Goal: Task Accomplishment & Management: Use online tool/utility

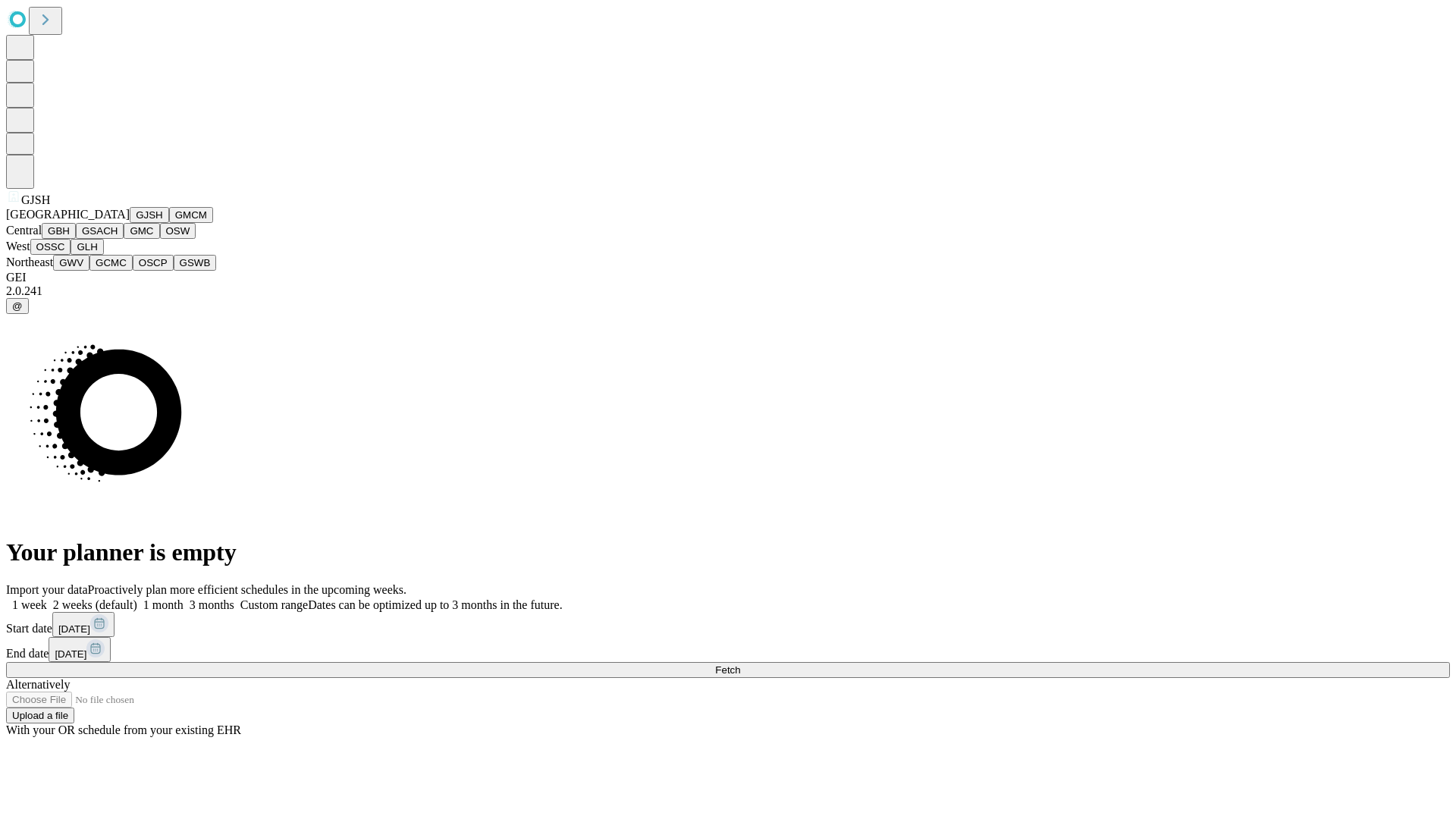
click at [130, 223] on button "GJSH" at bounding box center [149, 215] width 40 height 16
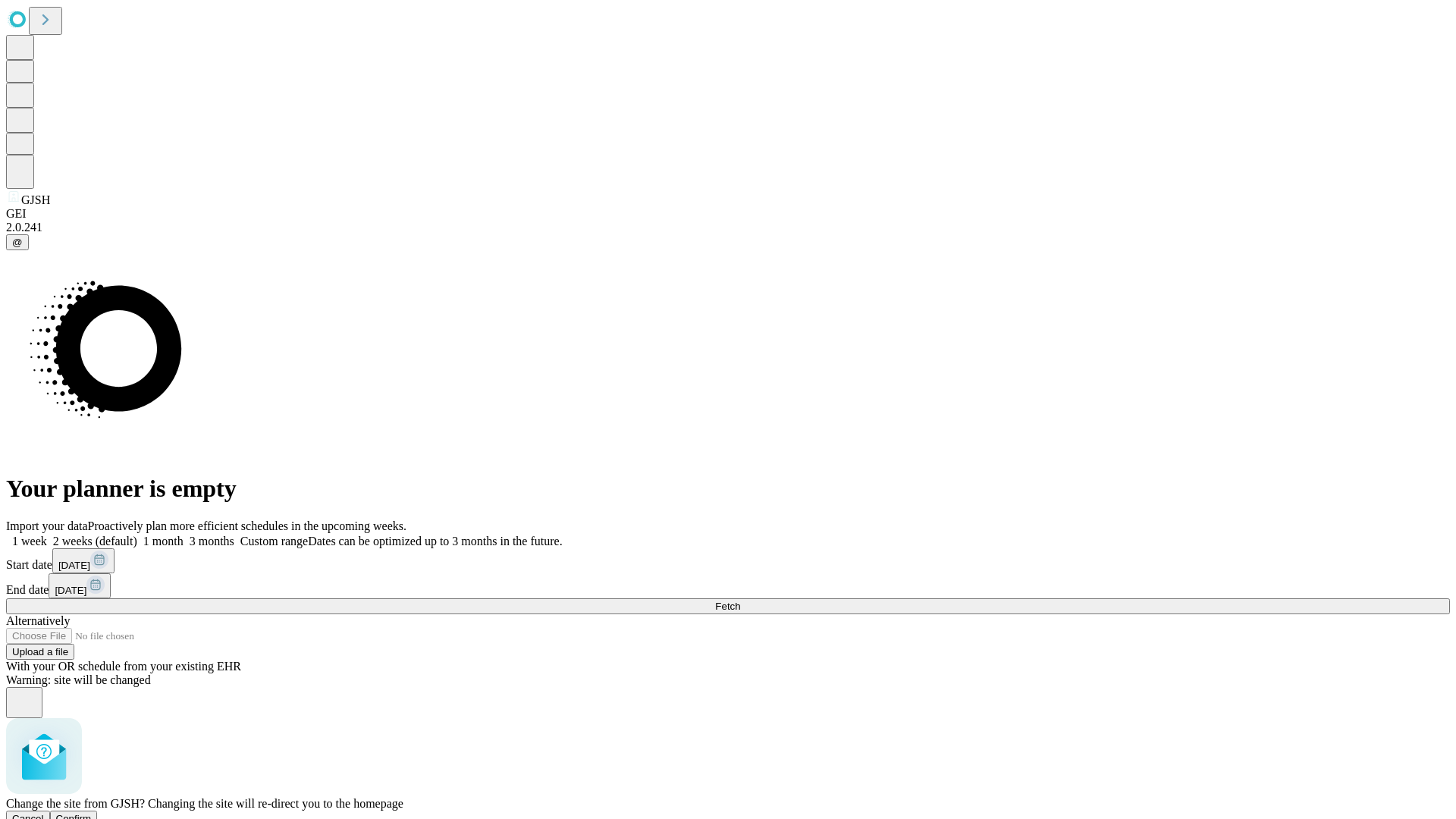
click at [91, 813] on span "Confirm" at bounding box center [74, 818] width 36 height 11
click at [184, 534] on label "1 month" at bounding box center [160, 540] width 47 height 13
click at [740, 600] on span "Fetch" at bounding box center [728, 605] width 25 height 11
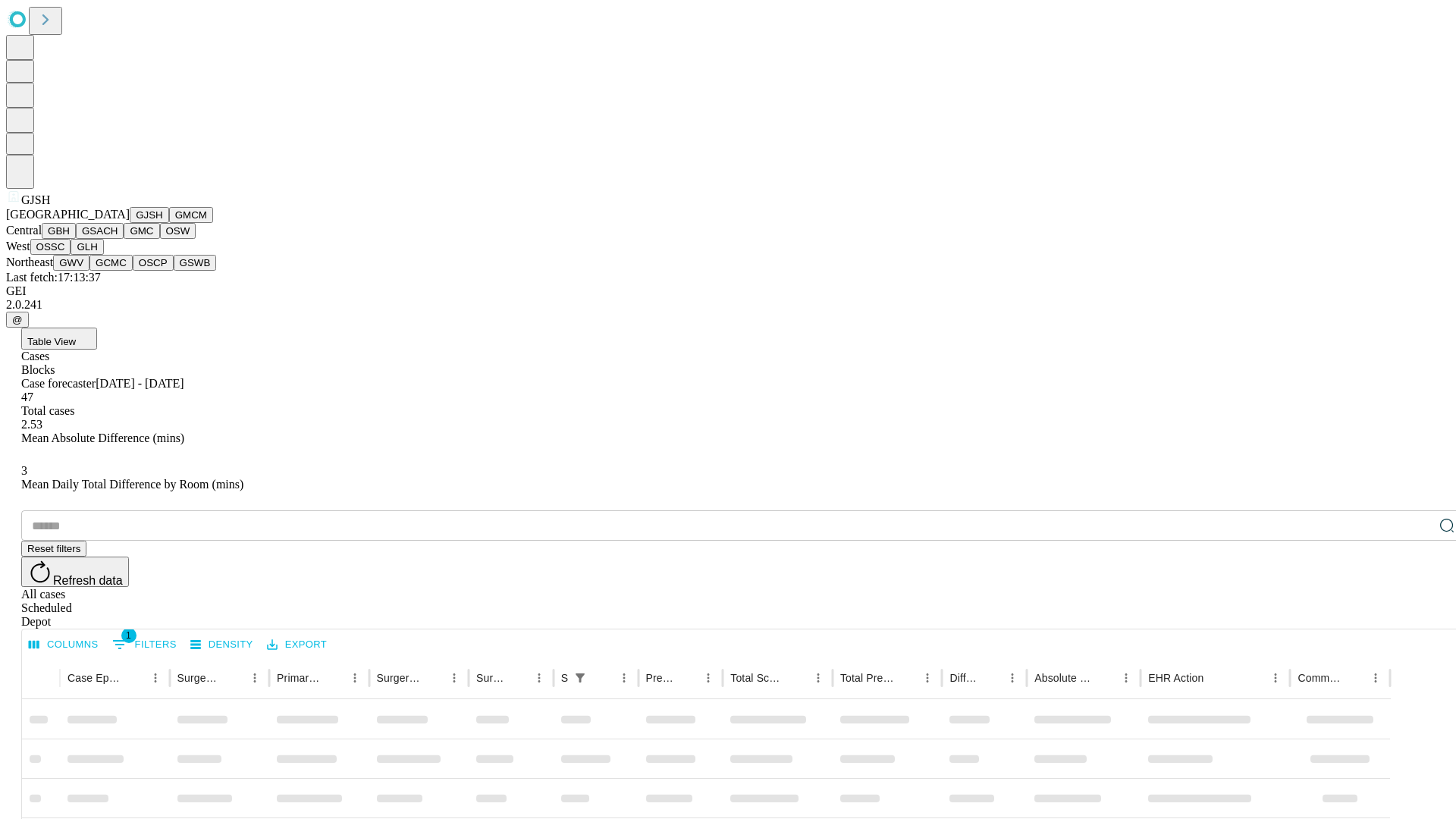
click at [169, 223] on button "GMCM" at bounding box center [191, 215] width 44 height 16
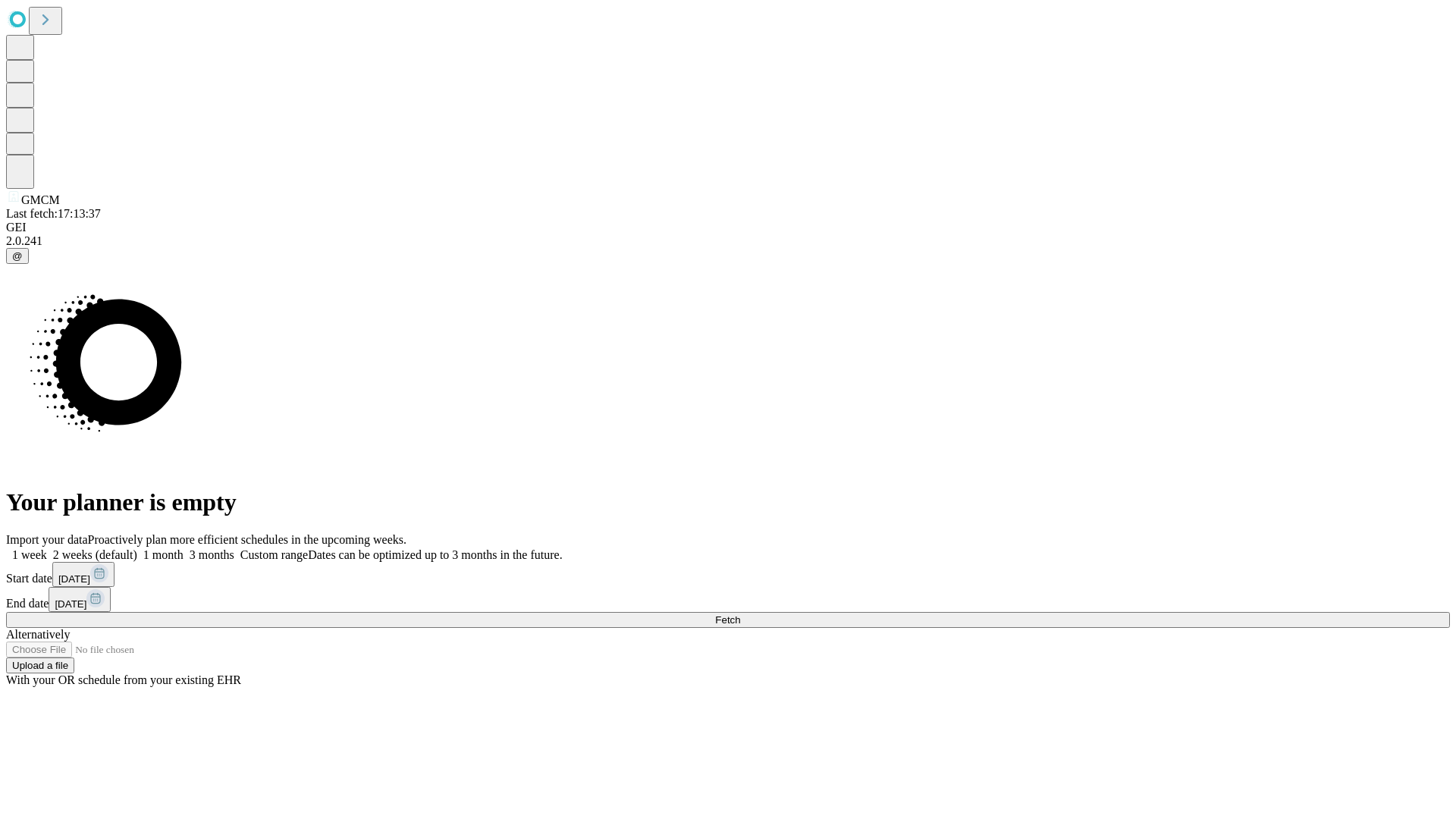
click at [740, 614] on span "Fetch" at bounding box center [728, 620] width 25 height 11
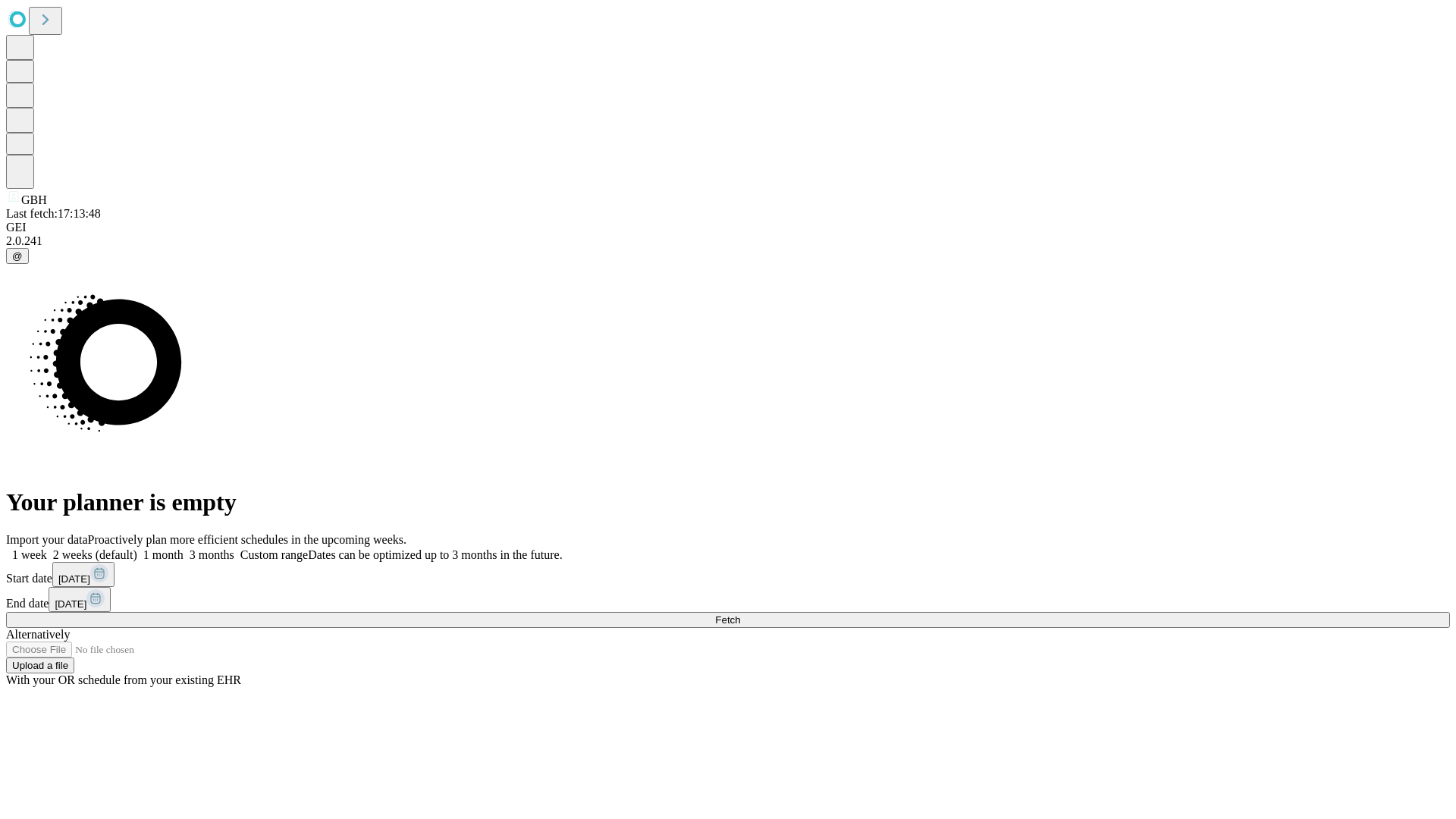
click at [184, 548] on label "1 month" at bounding box center [160, 554] width 47 height 13
click at [740, 614] on span "Fetch" at bounding box center [728, 620] width 25 height 11
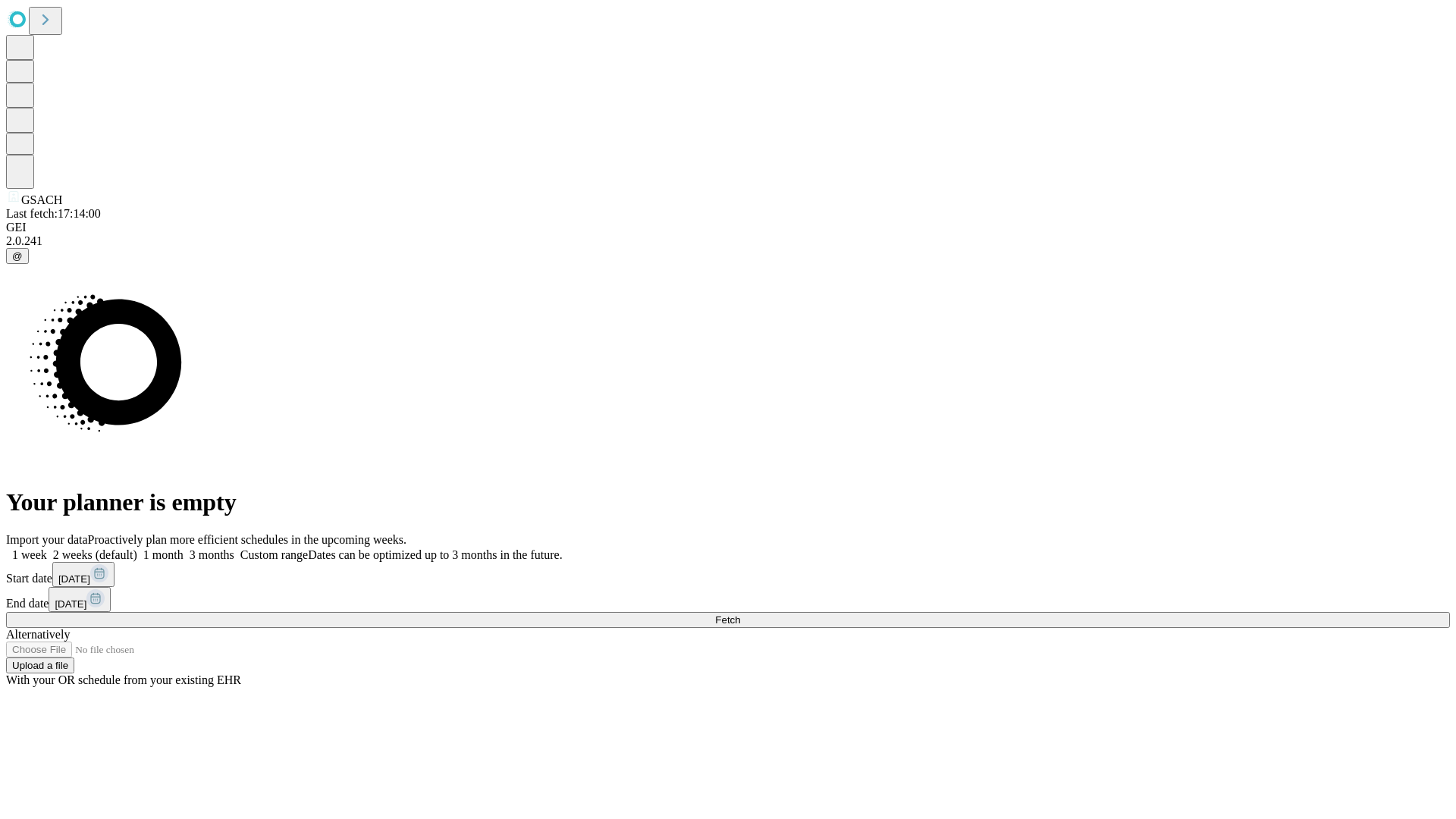
click at [740, 614] on span "Fetch" at bounding box center [728, 620] width 25 height 11
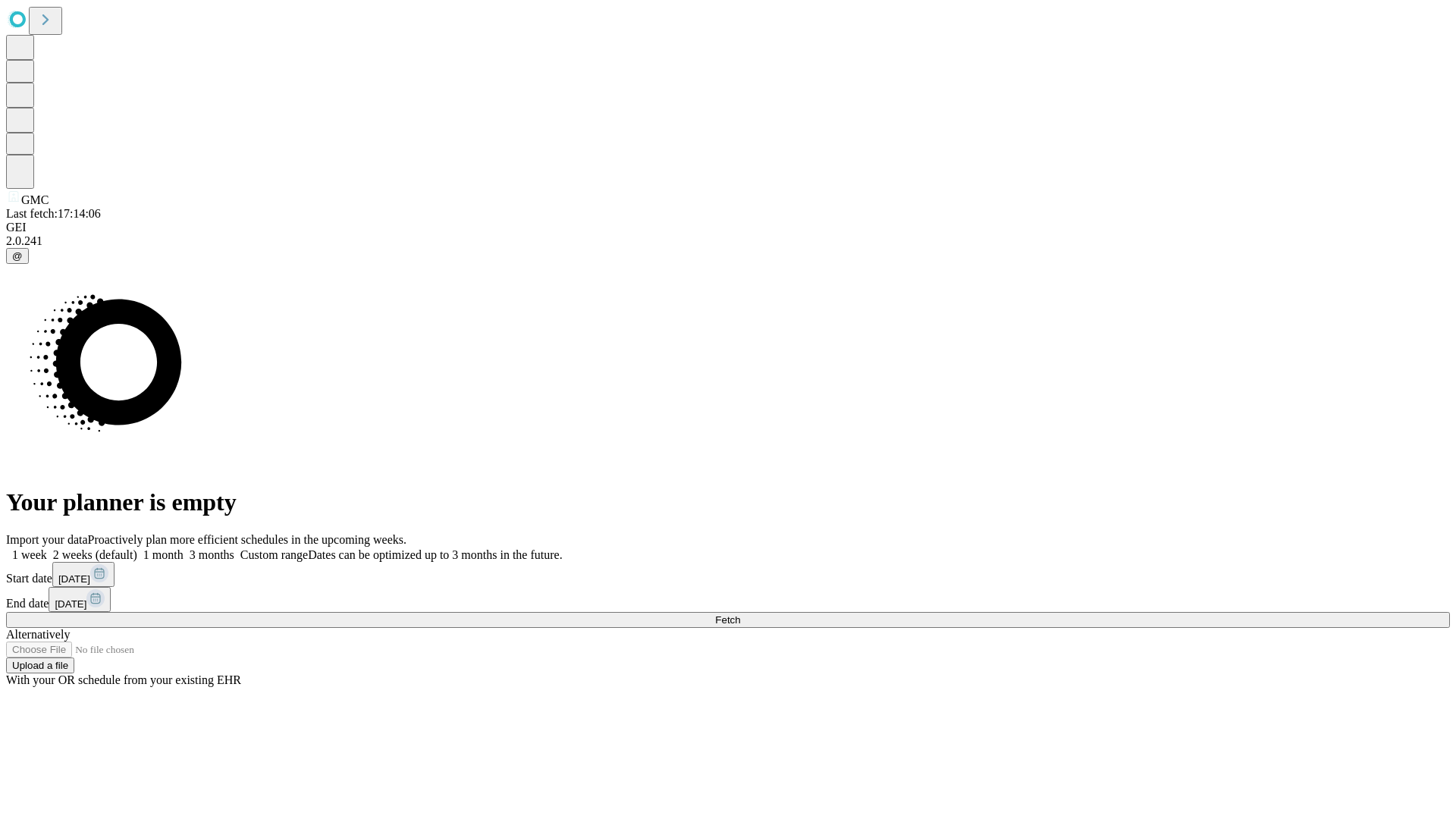
click at [184, 548] on label "1 month" at bounding box center [160, 554] width 47 height 13
click at [740, 614] on span "Fetch" at bounding box center [728, 620] width 25 height 11
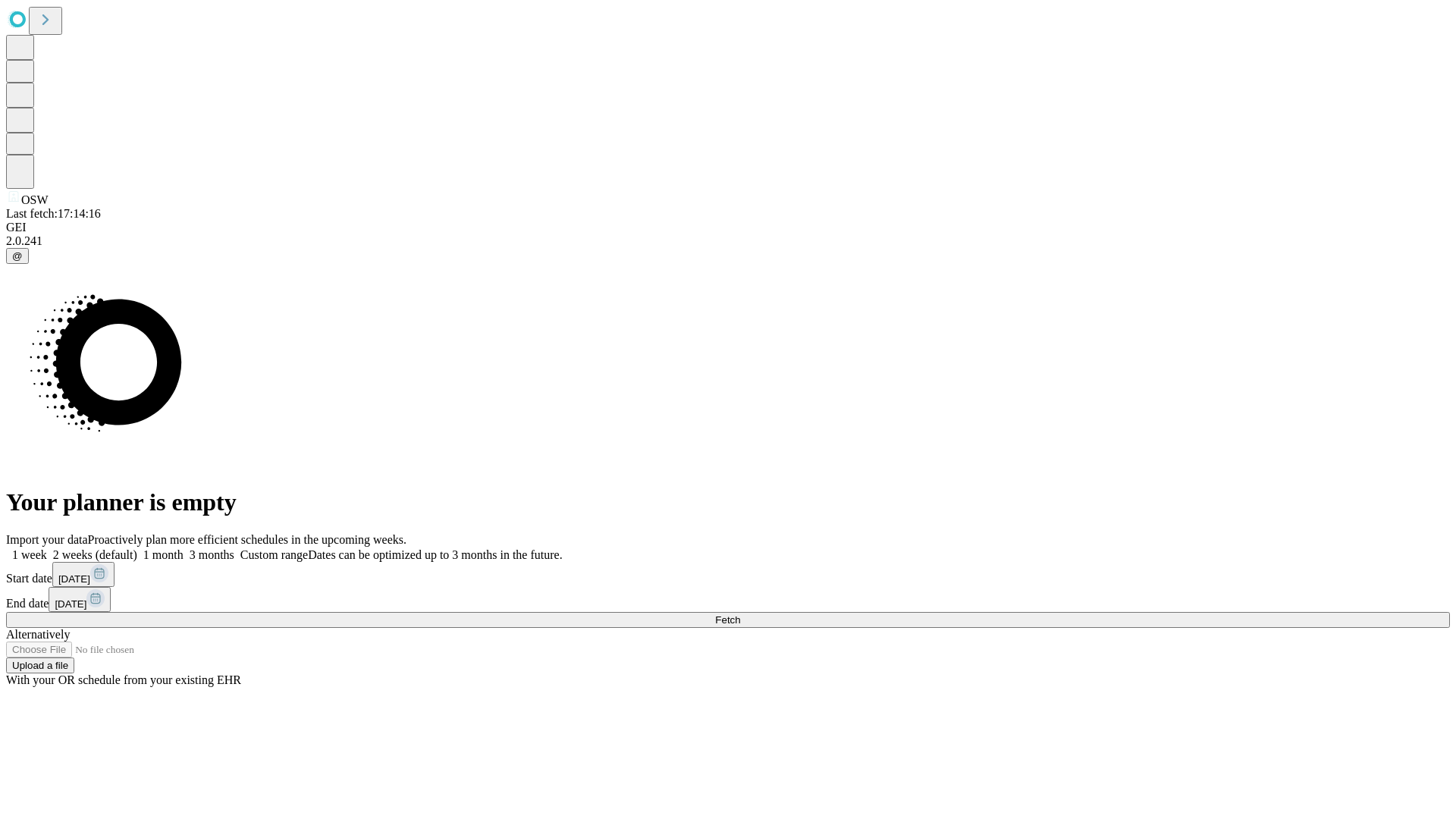
click at [740, 614] on span "Fetch" at bounding box center [728, 620] width 25 height 11
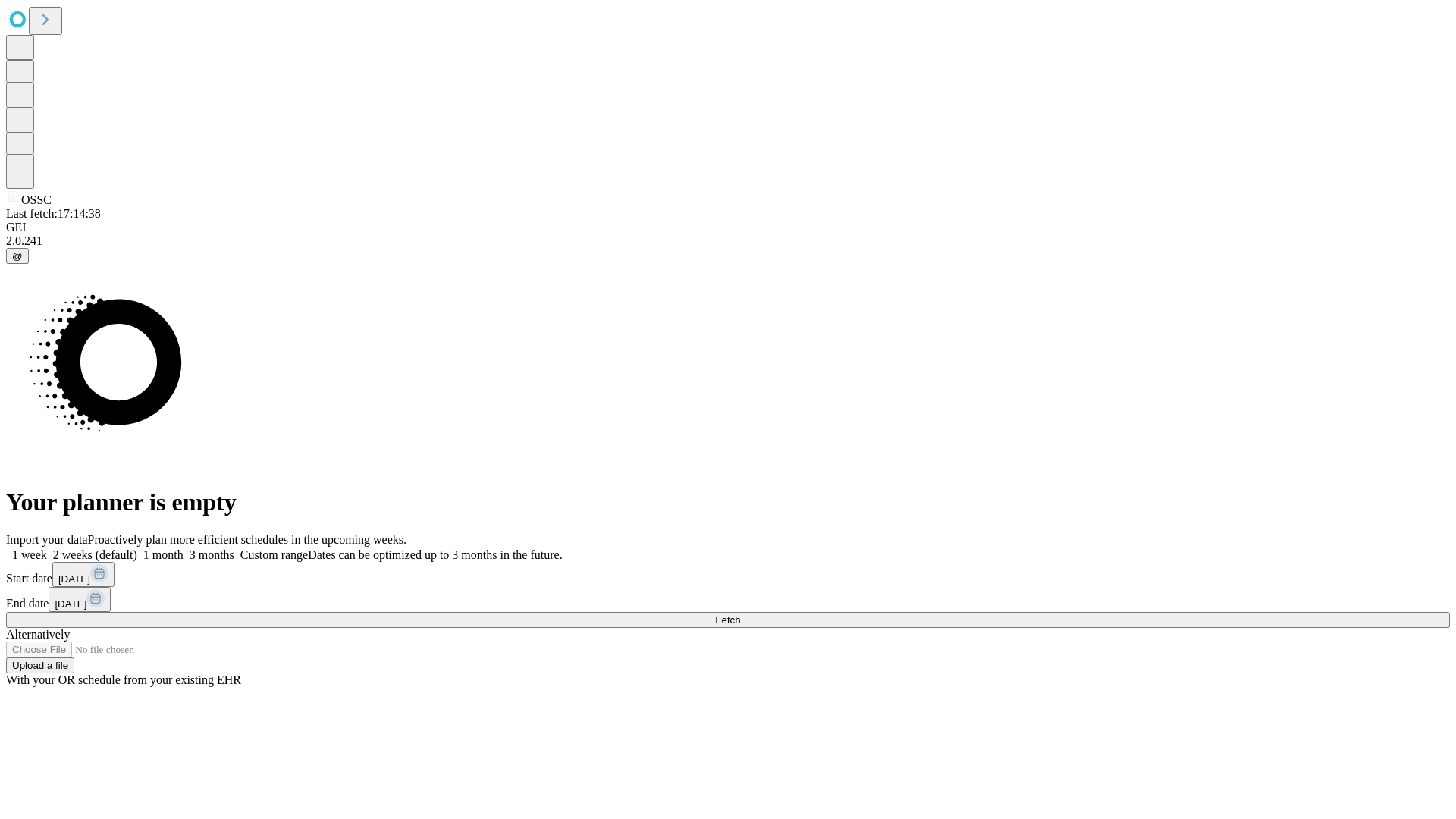
click at [184, 548] on label "1 month" at bounding box center [160, 554] width 47 height 13
click at [740, 614] on span "Fetch" at bounding box center [728, 620] width 25 height 11
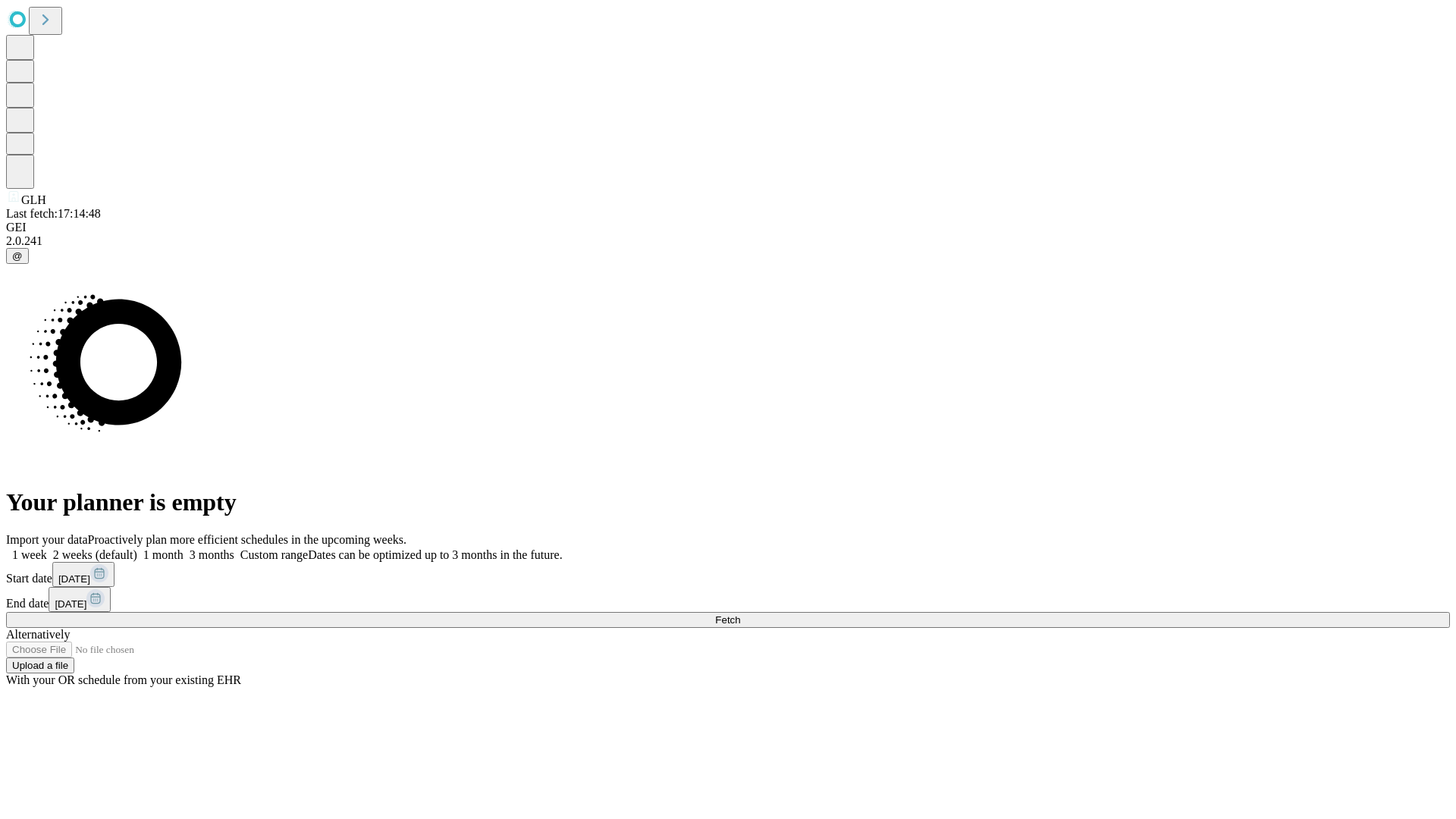
click at [184, 548] on label "1 month" at bounding box center [160, 554] width 47 height 13
click at [740, 614] on span "Fetch" at bounding box center [728, 620] width 25 height 11
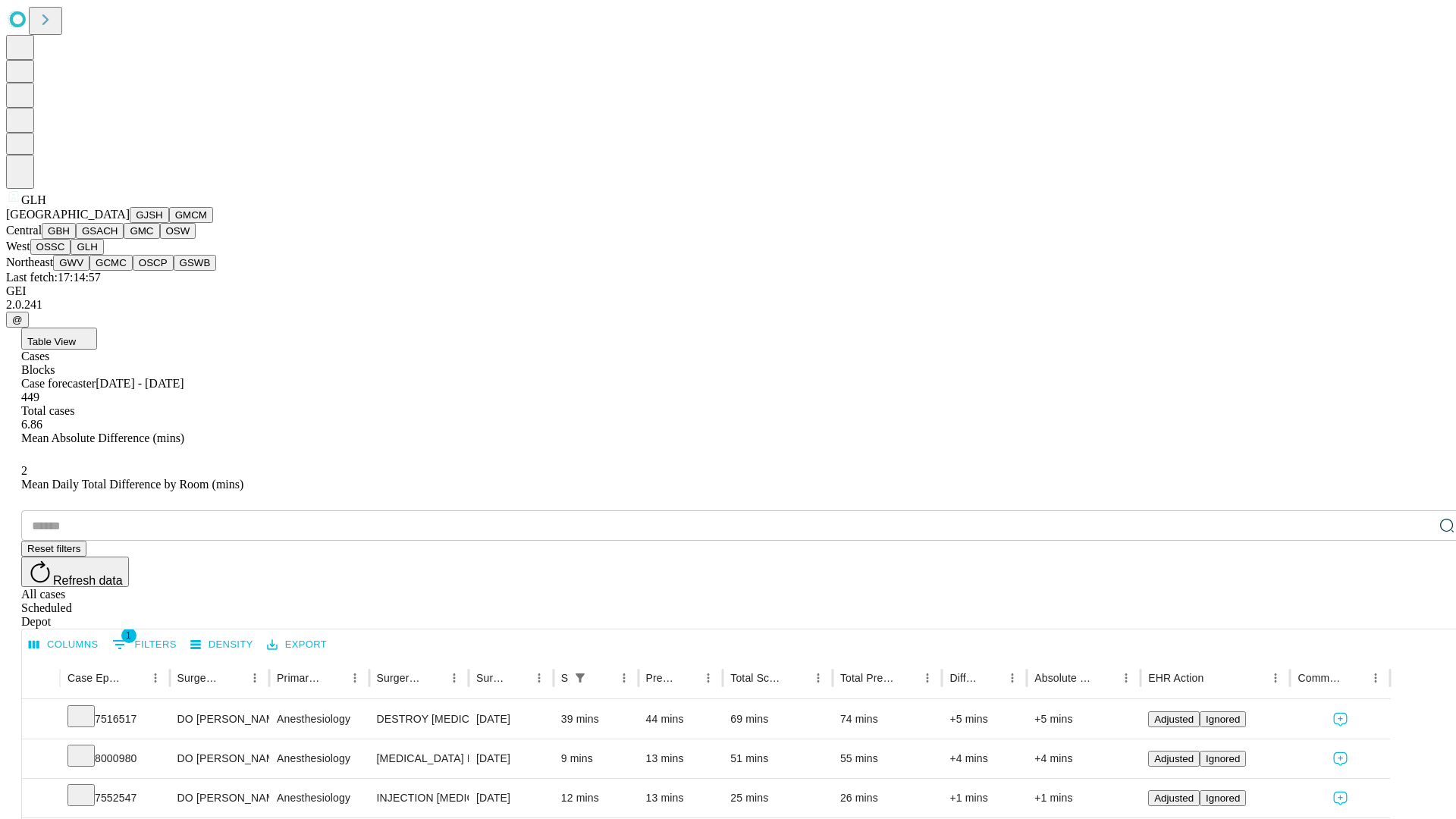
click at [90, 271] on button "GWV" at bounding box center [70, 263] width 36 height 16
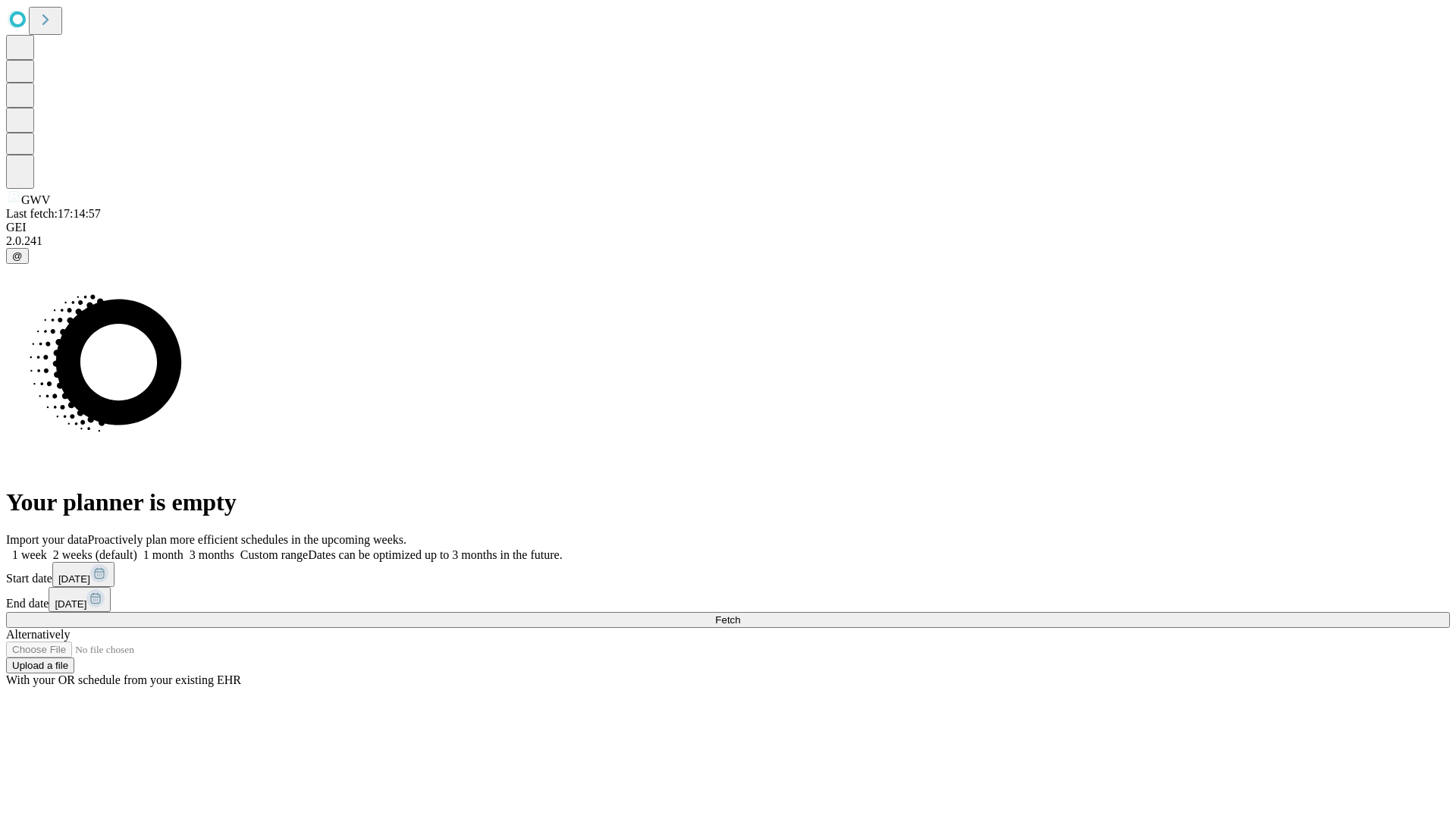
click at [184, 548] on label "1 month" at bounding box center [160, 554] width 47 height 13
click at [740, 614] on span "Fetch" at bounding box center [728, 620] width 25 height 11
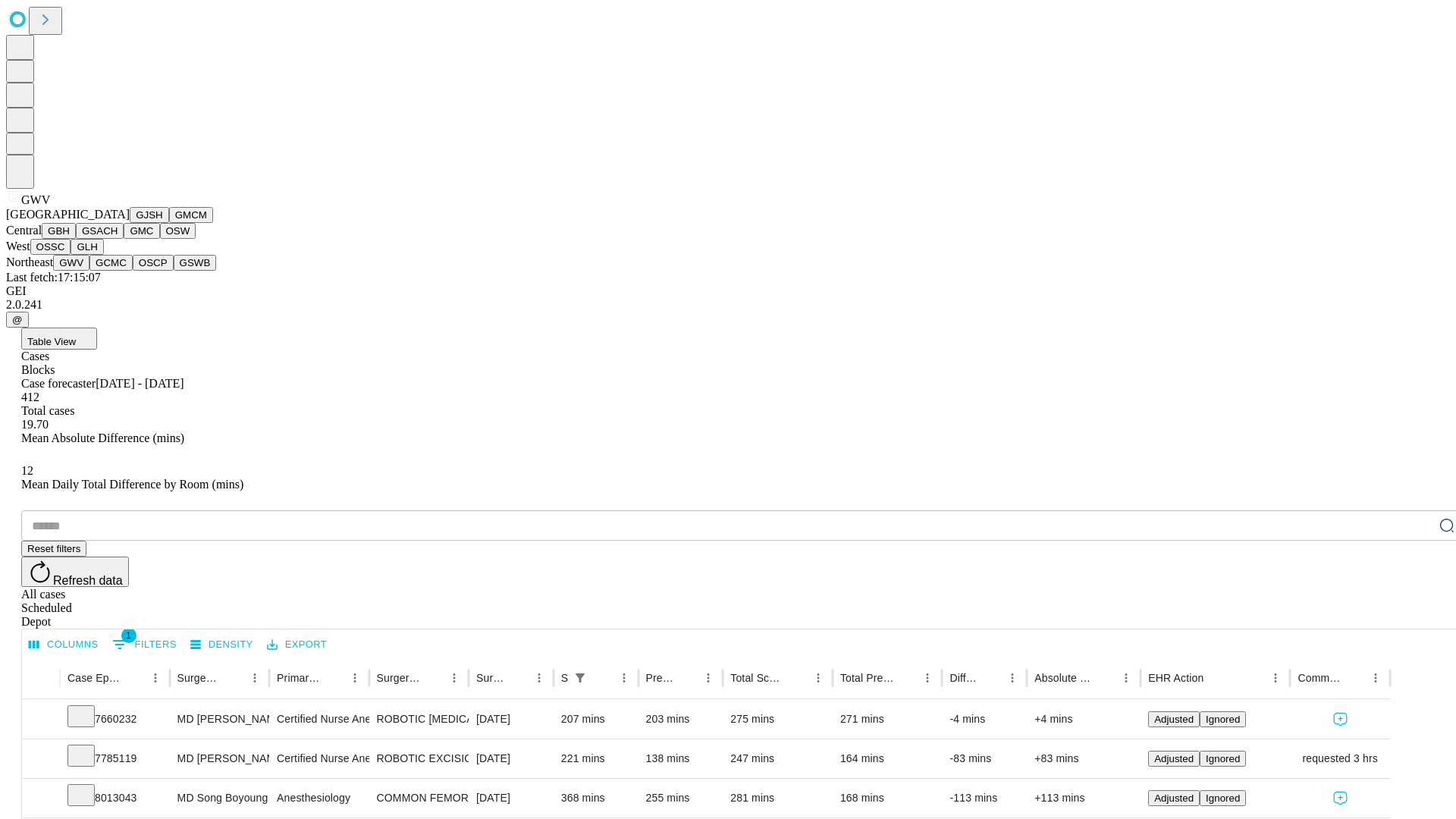
click at [118, 271] on button "GCMC" at bounding box center [111, 263] width 43 height 16
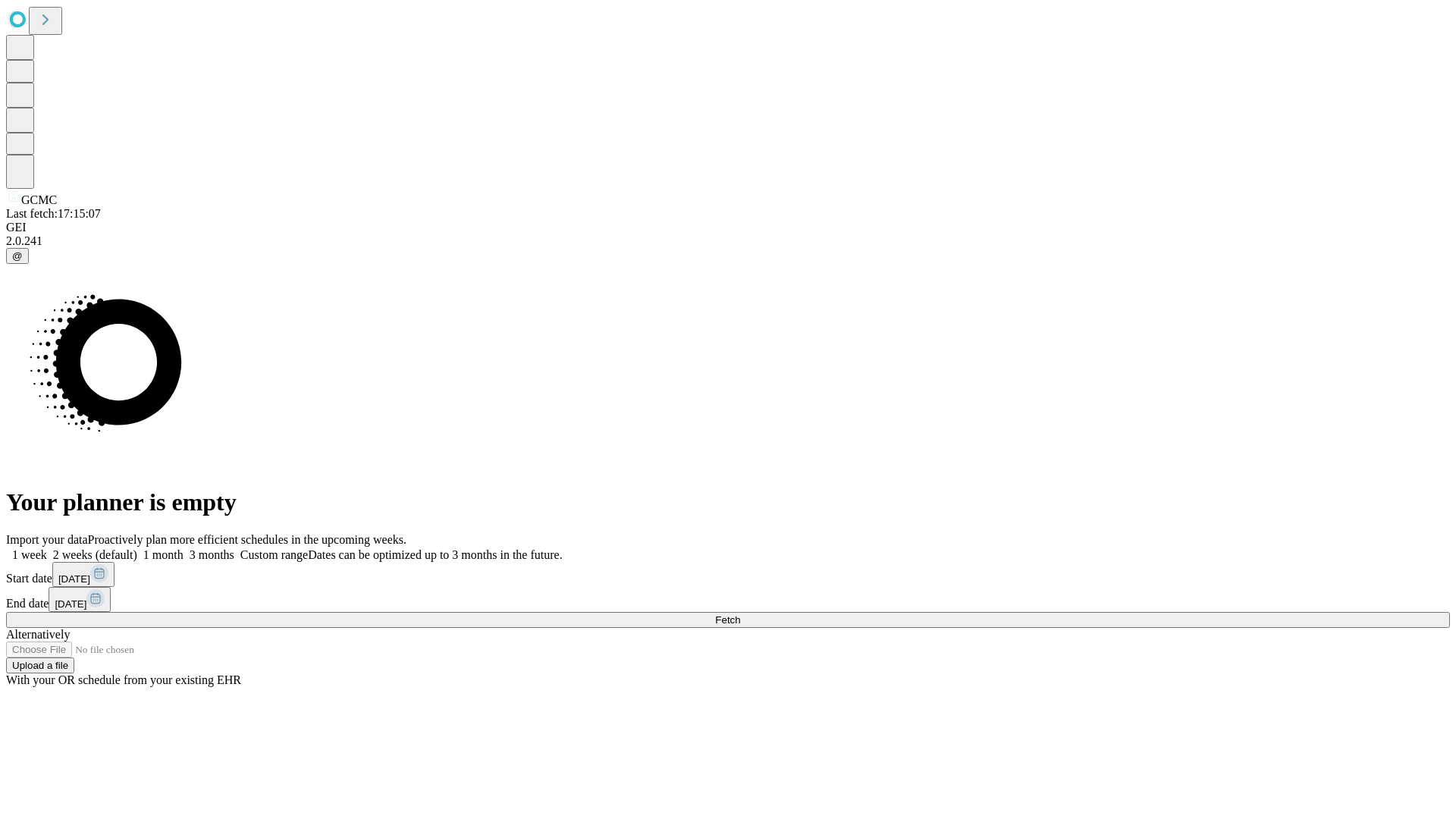
click at [184, 548] on label "1 month" at bounding box center [160, 554] width 47 height 13
click at [740, 614] on span "Fetch" at bounding box center [728, 620] width 25 height 11
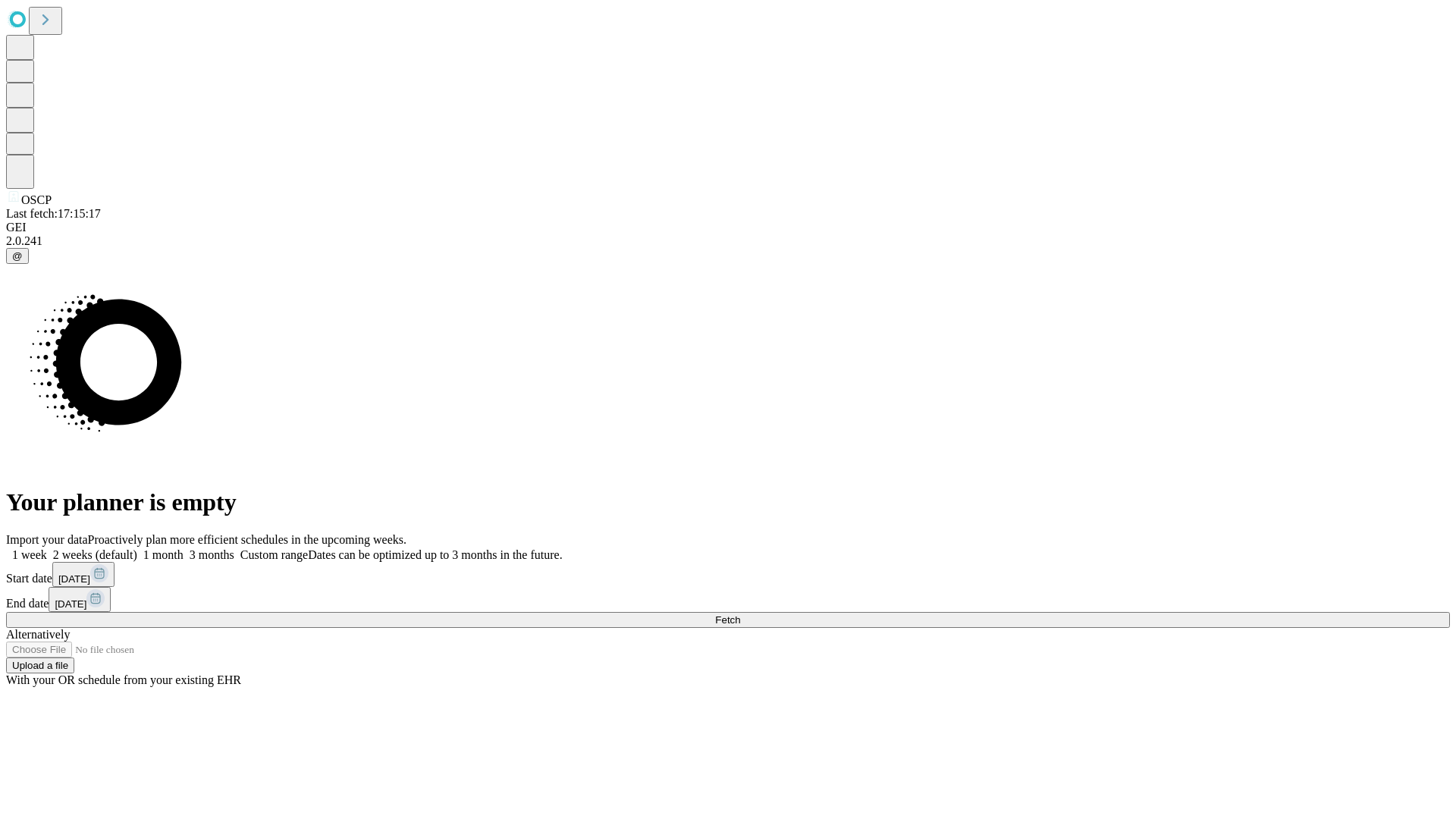
click at [740, 614] on span "Fetch" at bounding box center [728, 620] width 25 height 11
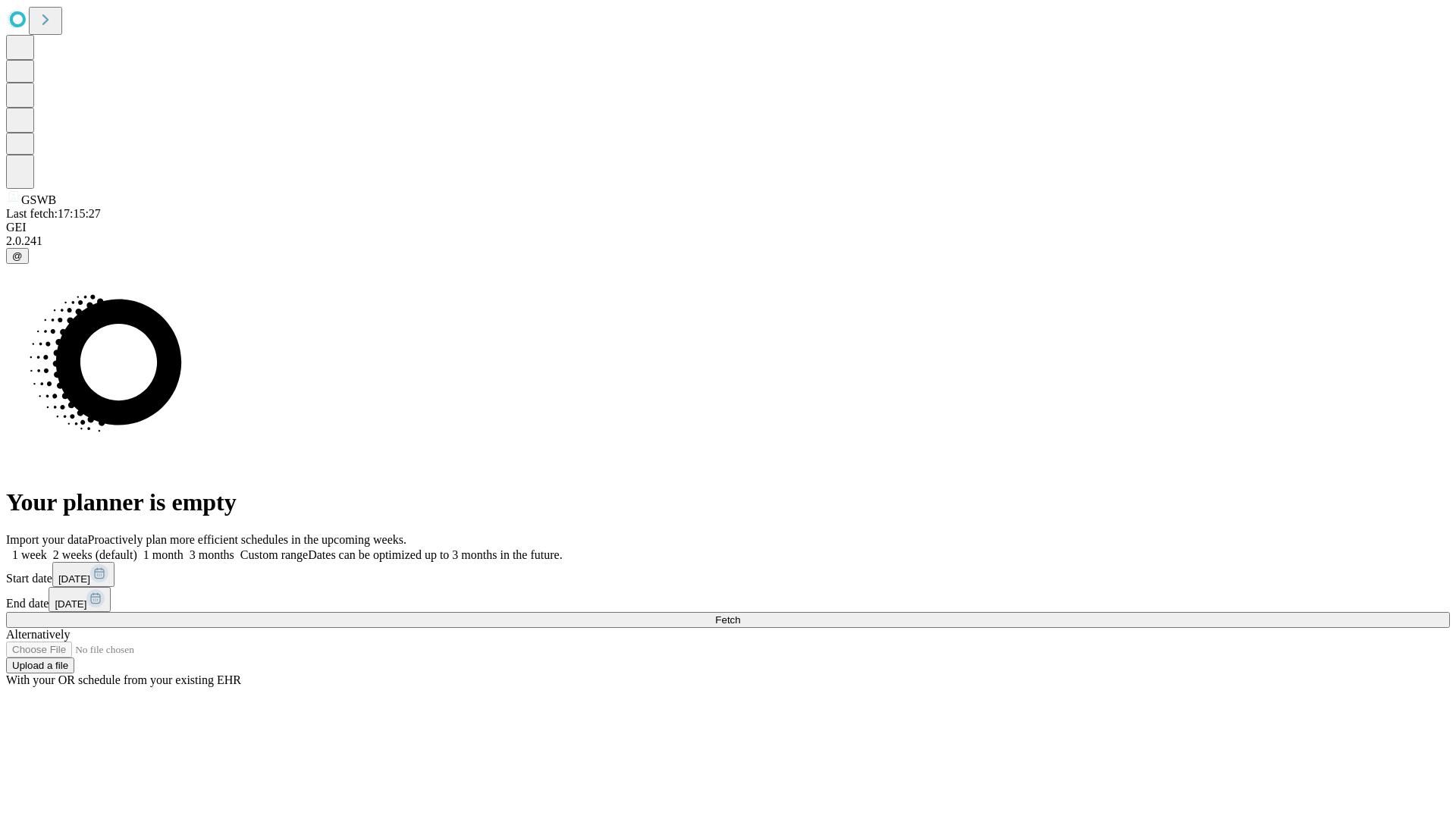
click at [184, 548] on label "1 month" at bounding box center [160, 554] width 47 height 13
click at [740, 614] on span "Fetch" at bounding box center [728, 620] width 25 height 11
